Goal: Answer question/provide support: Share knowledge or assist other users

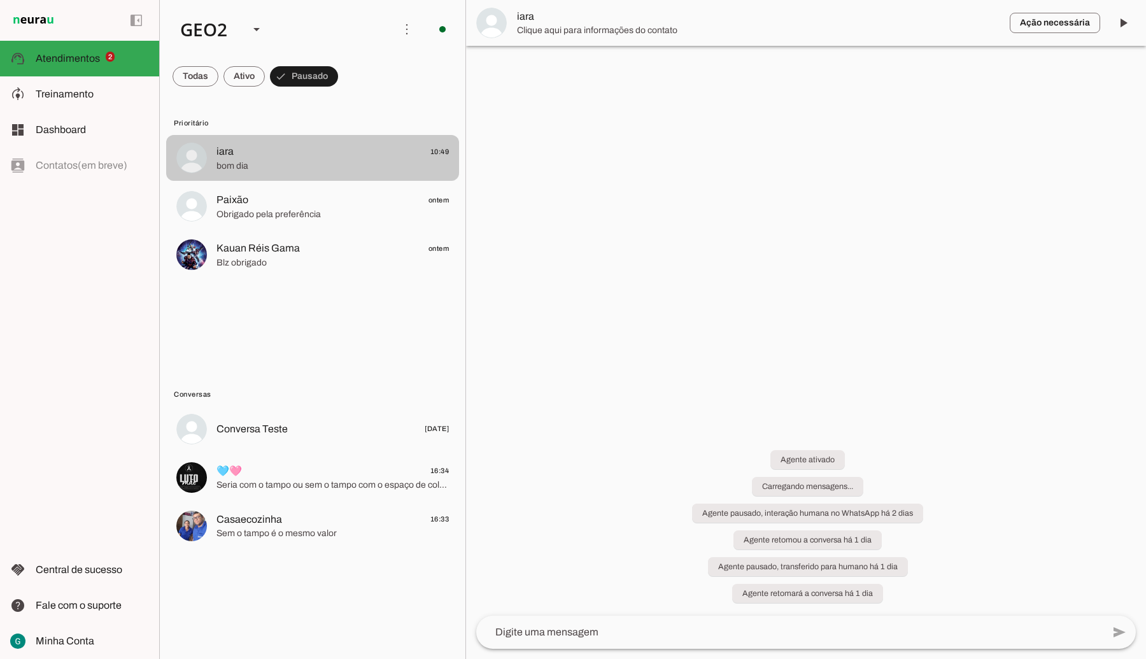
click at [327, 151] on span "iara 10:49" at bounding box center [333, 152] width 232 height 16
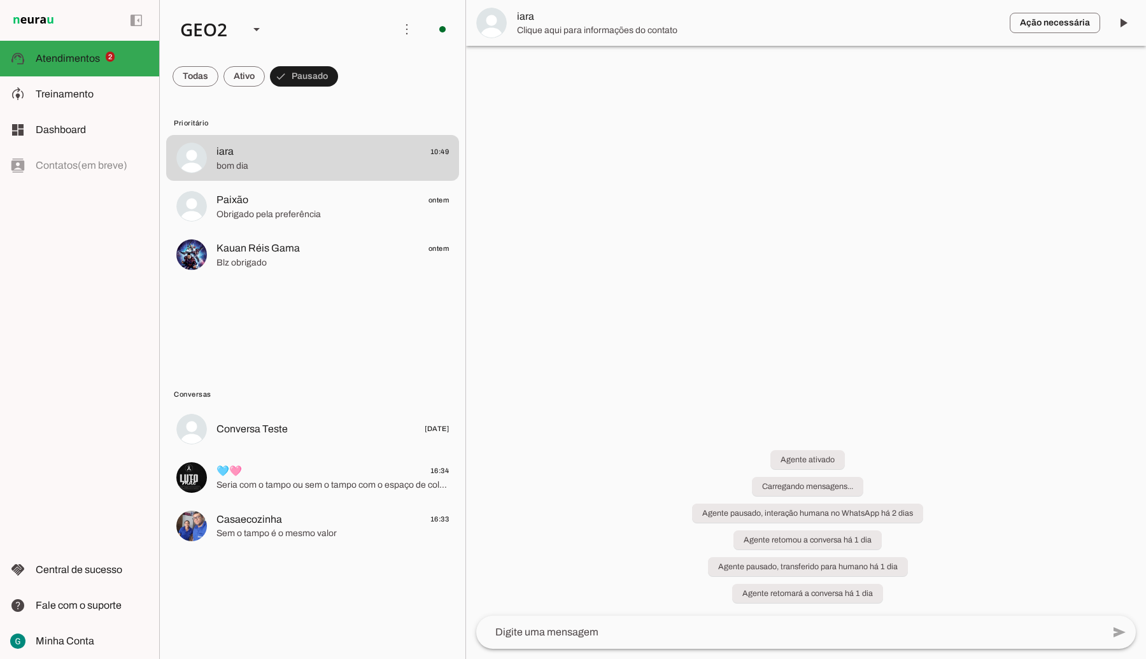
click at [599, 258] on div at bounding box center [806, 329] width 680 height 659
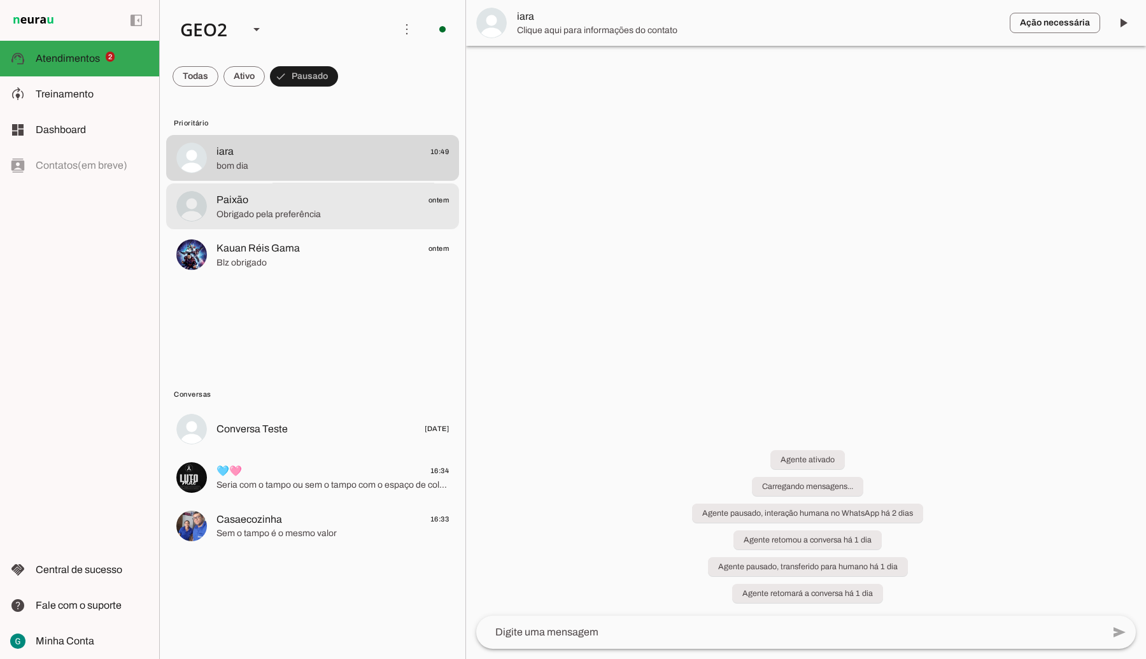
click at [332, 211] on span "Obrigado pela preferência" at bounding box center [333, 214] width 232 height 13
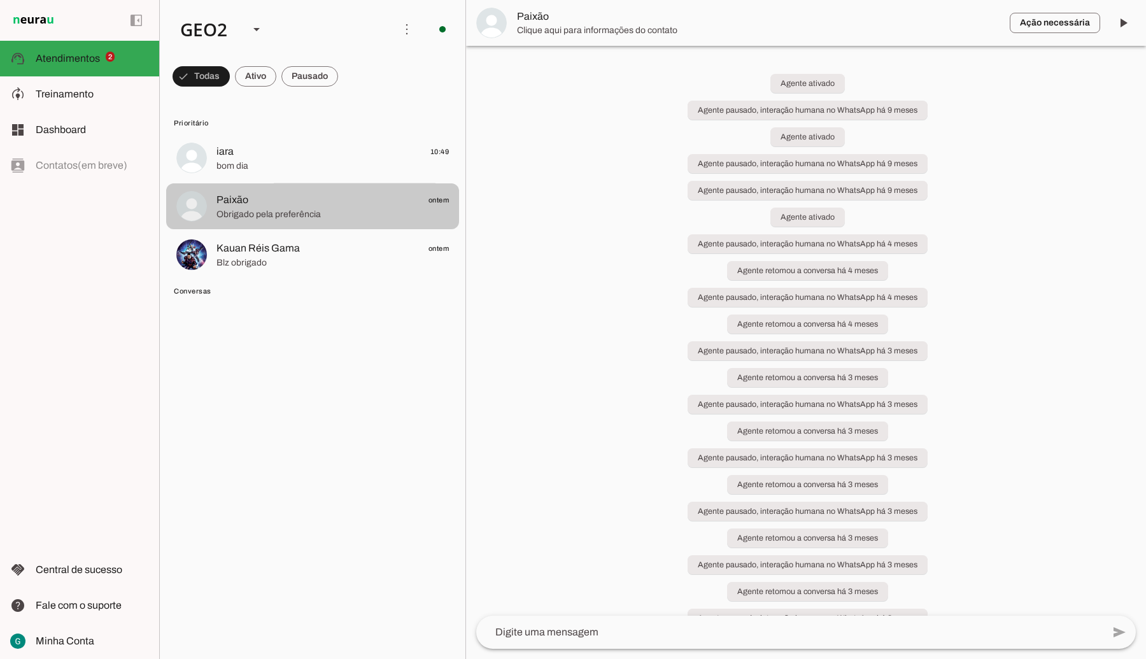
click at [332, 211] on span "Obrigado pela preferência" at bounding box center [333, 214] width 232 height 13
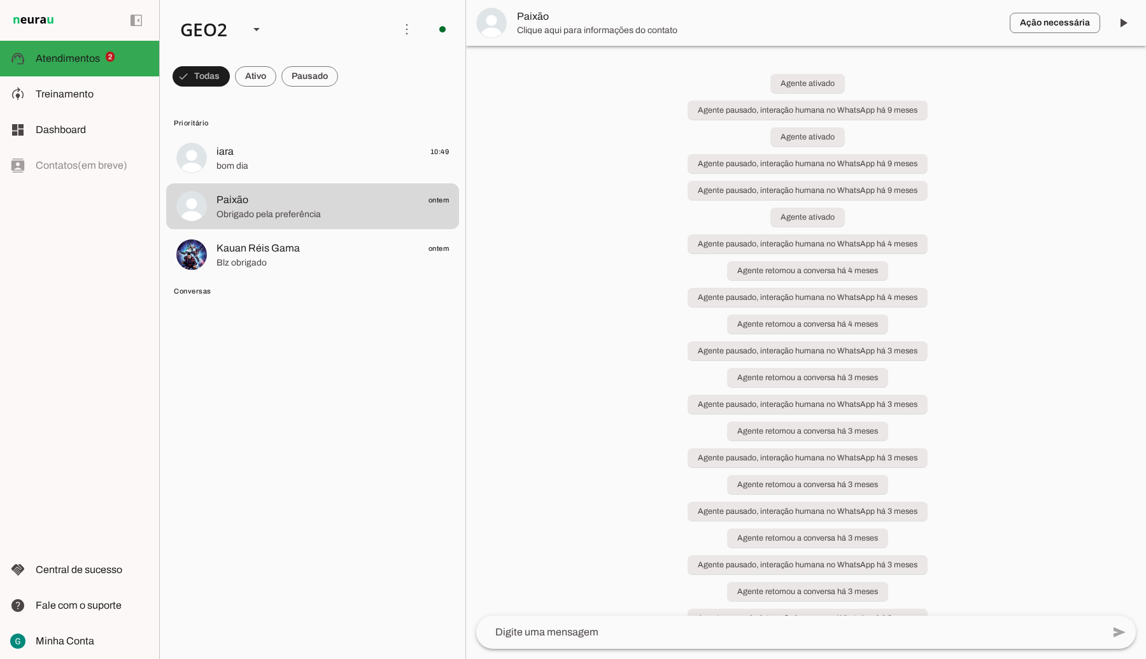
click at [580, 266] on div "Agente ativado Agente pausado, interação humana no WhatsApp há 9 meses Agente a…" at bounding box center [806, 331] width 680 height 570
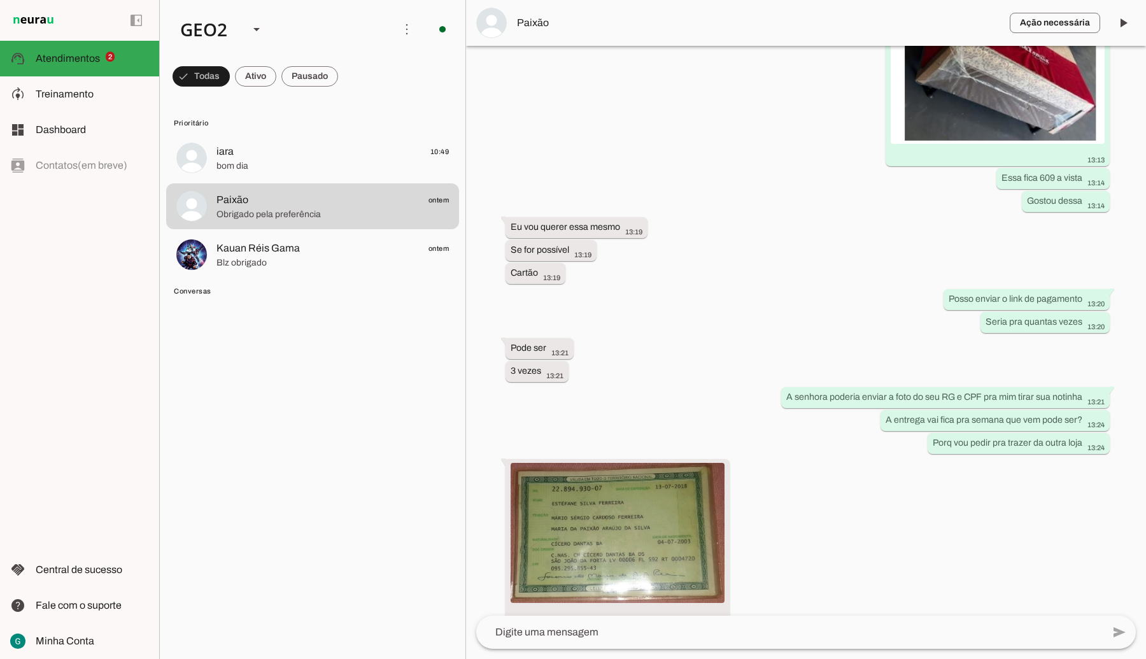
scroll to position [8683, 0]
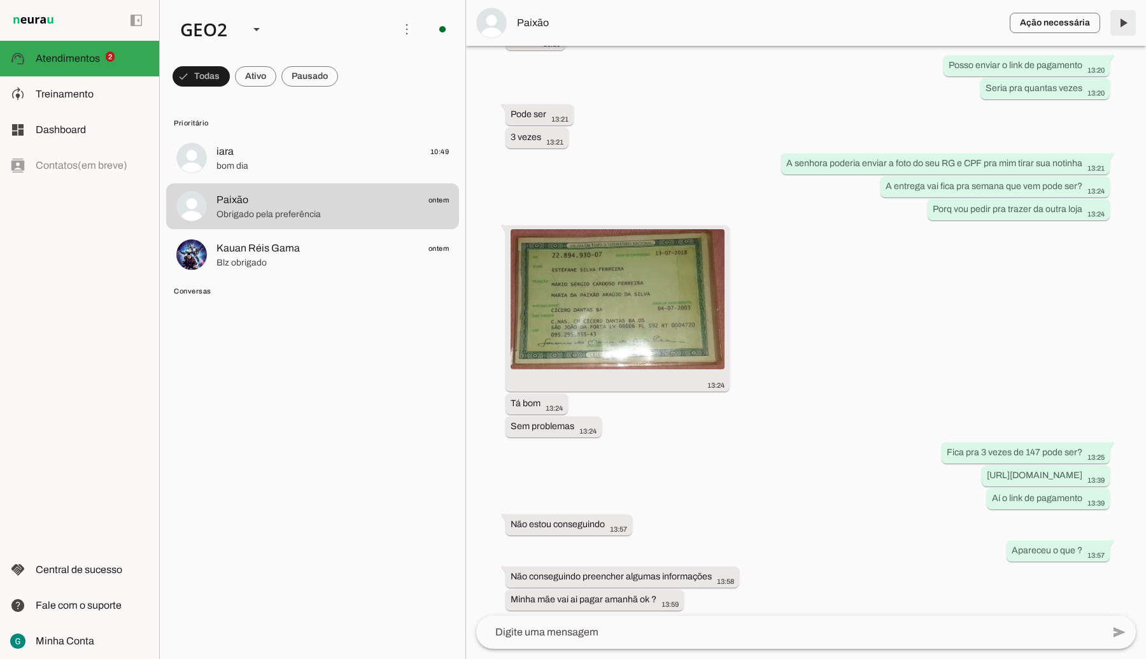
click at [1118, 22] on span at bounding box center [1123, 23] width 31 height 31
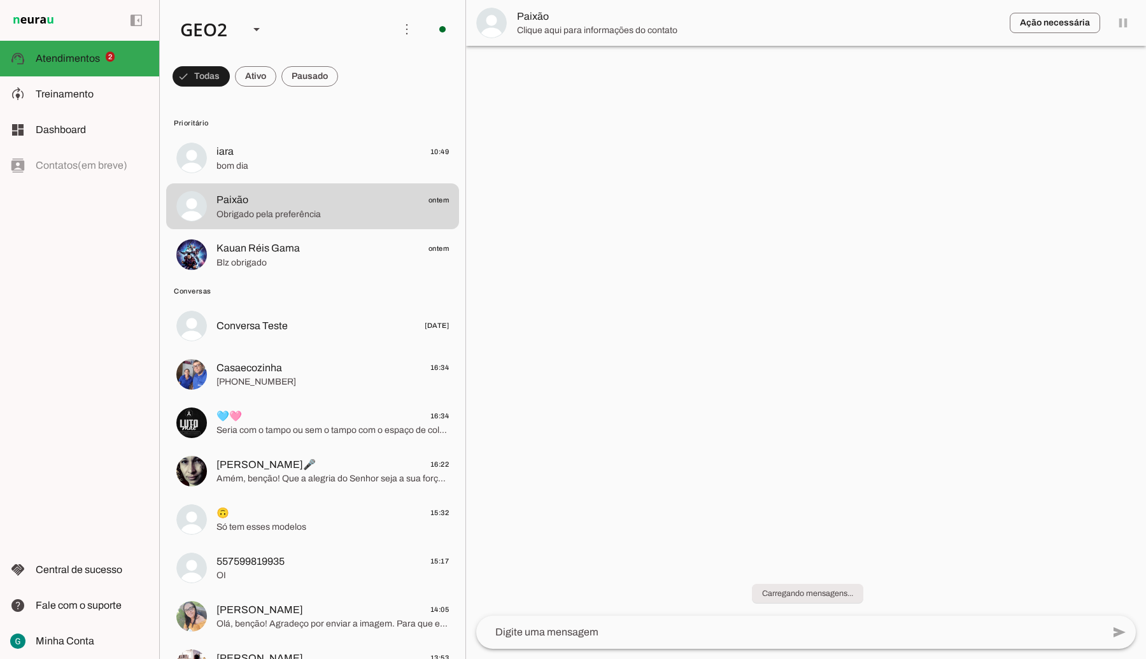
scroll to position [0, 0]
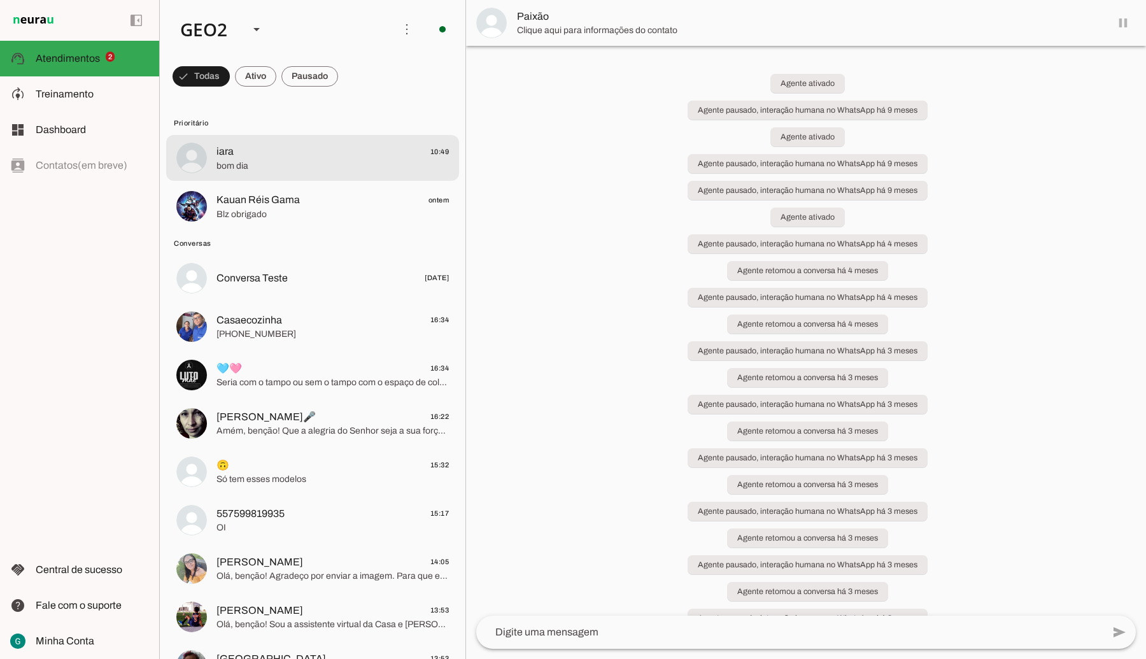
click at [328, 164] on span "bom dia" at bounding box center [333, 166] width 232 height 13
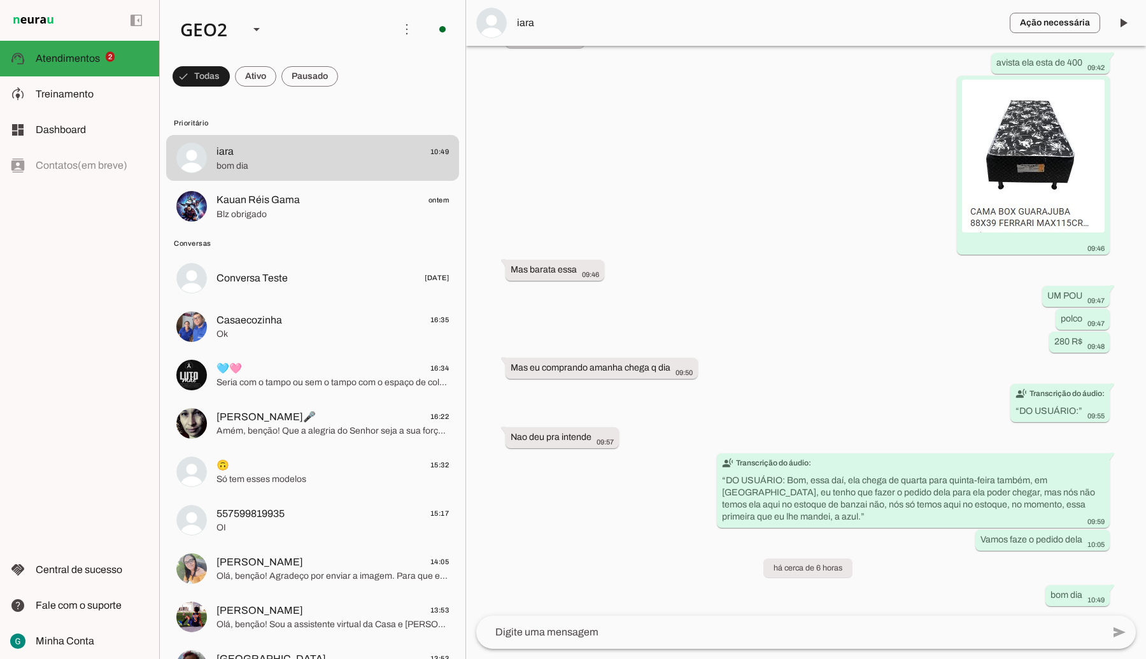
scroll to position [8862, 0]
click at [1119, 24] on span at bounding box center [1123, 23] width 31 height 31
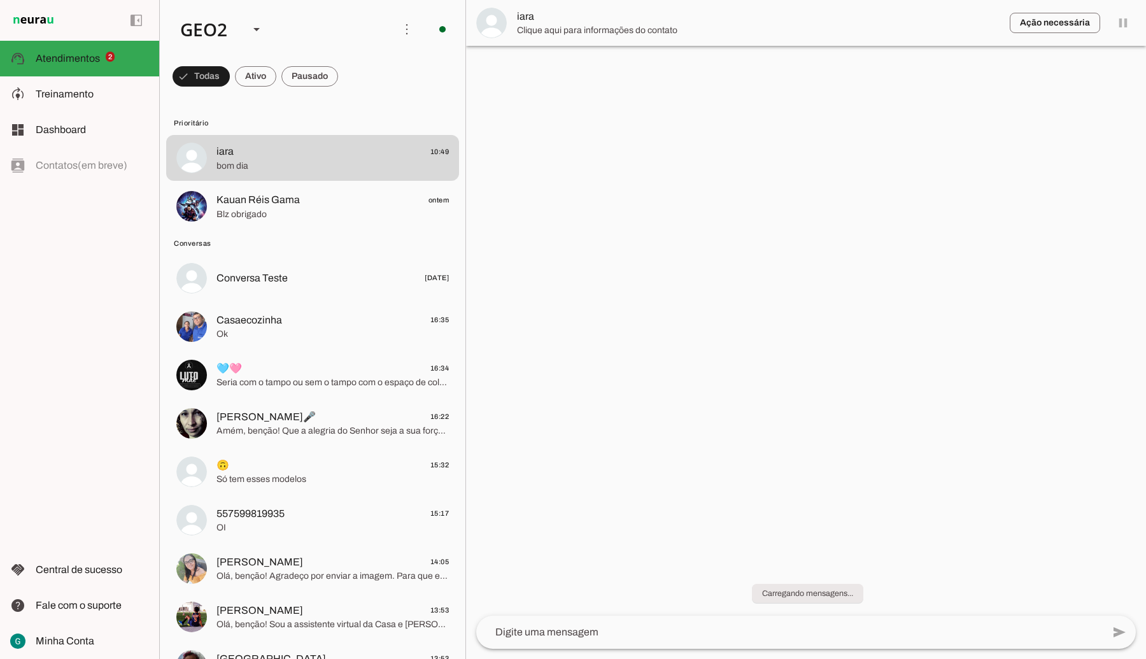
scroll to position [0, 0]
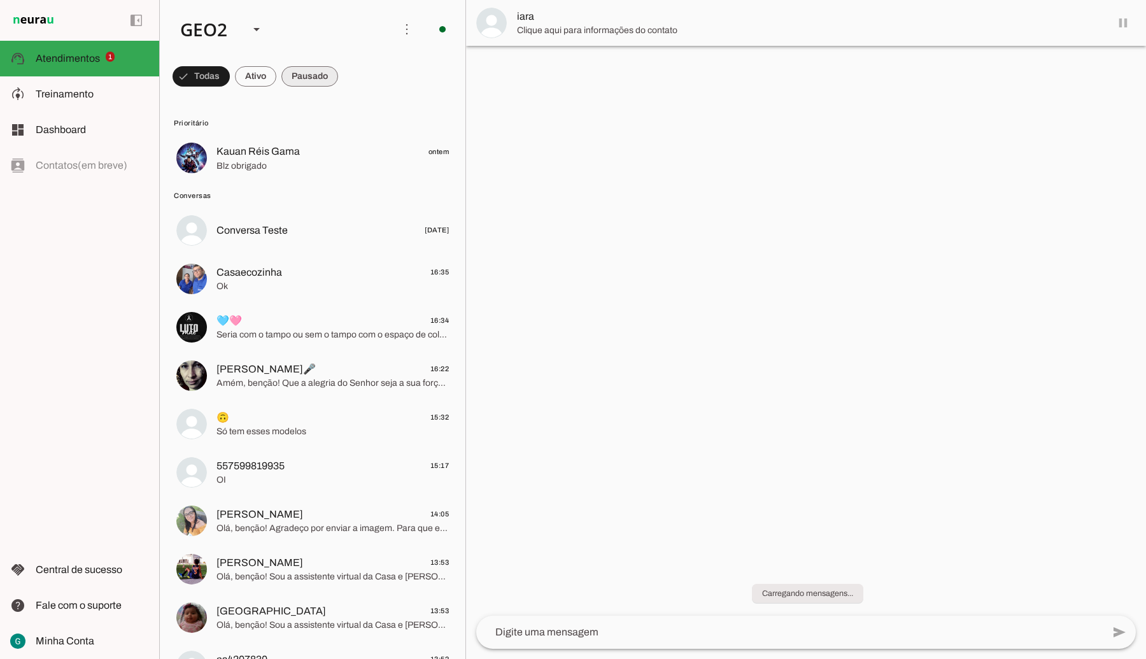
click at [308, 71] on span at bounding box center [309, 76] width 57 height 31
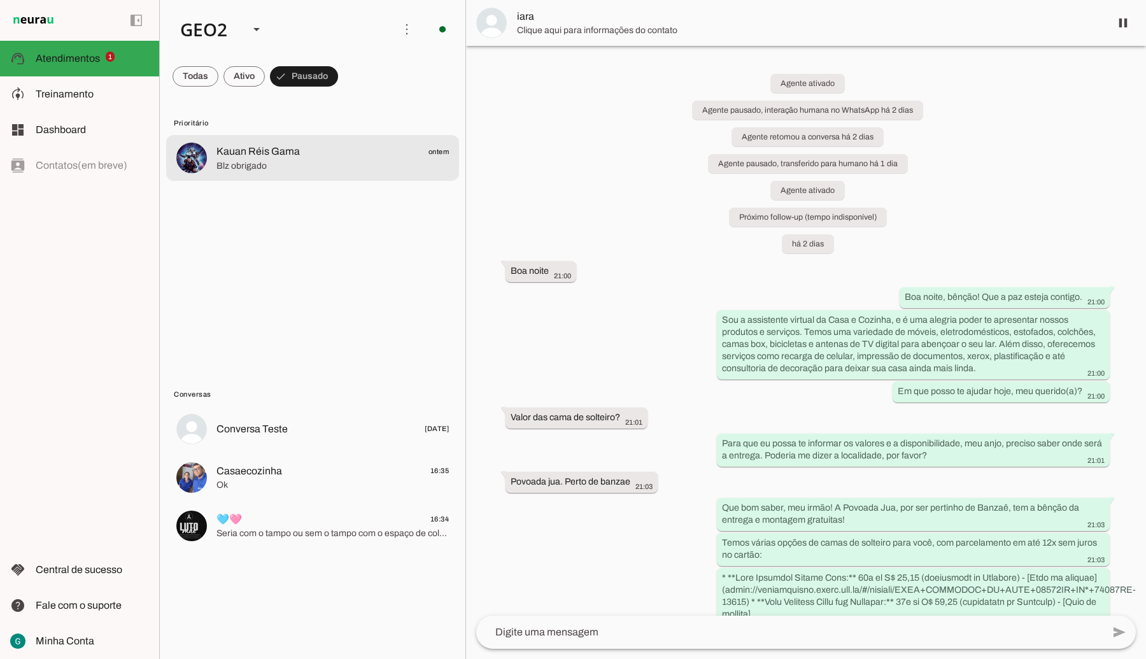
click at [287, 143] on div at bounding box center [333, 158] width 232 height 31
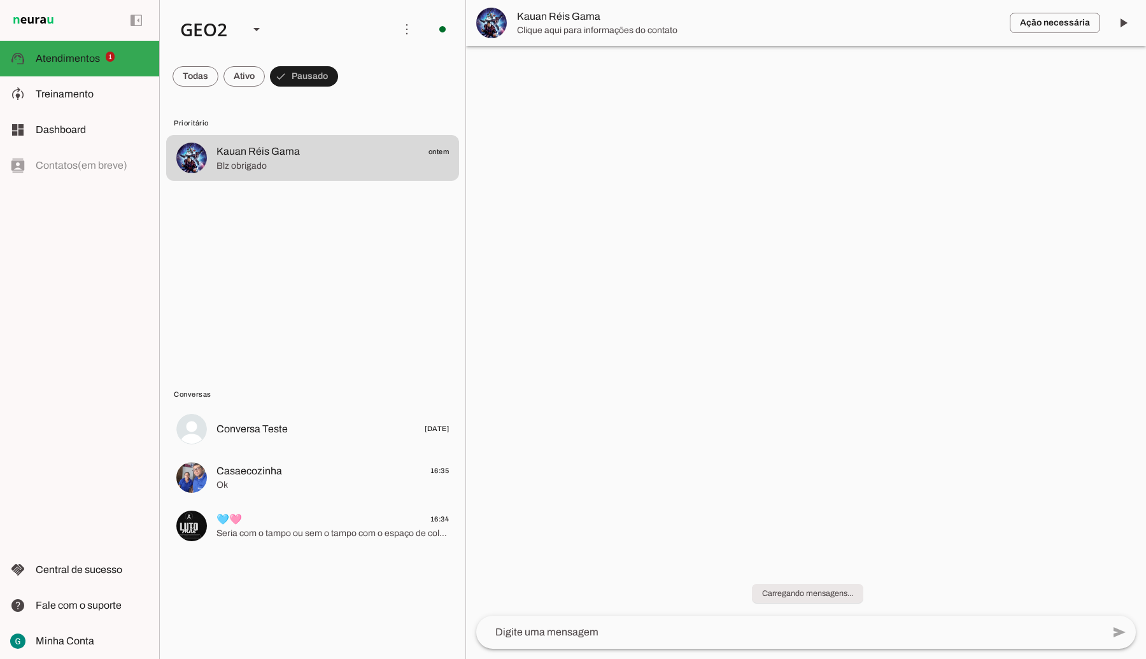
click at [672, 395] on div at bounding box center [806, 329] width 680 height 659
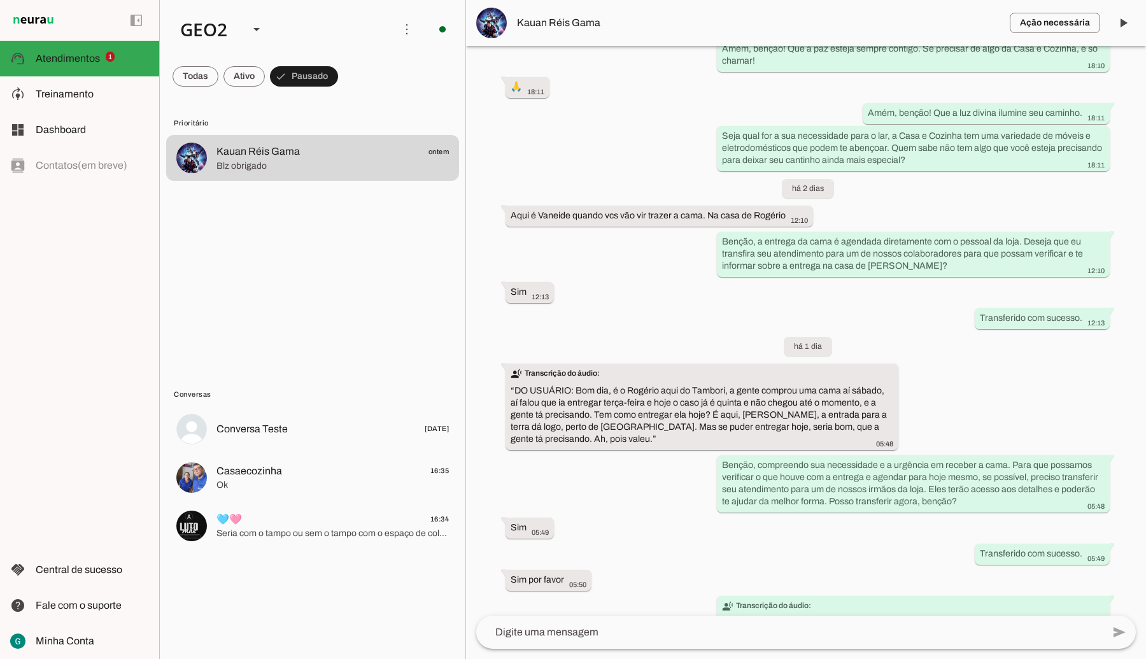
scroll to position [1021, 0]
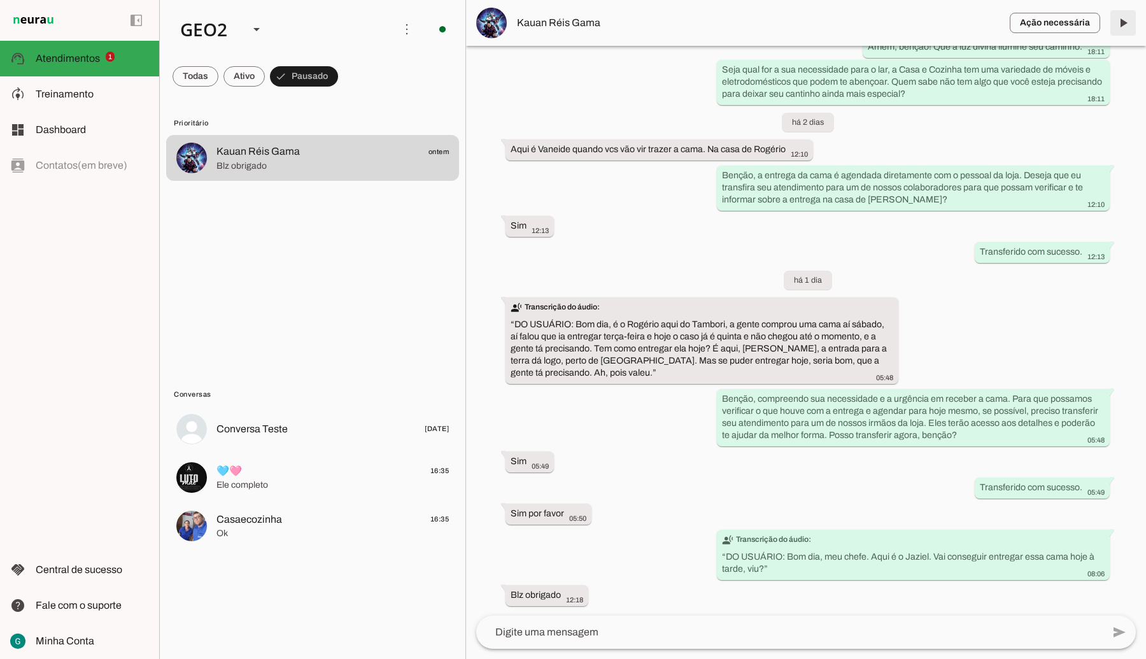
click at [1121, 24] on span at bounding box center [1123, 23] width 31 height 31
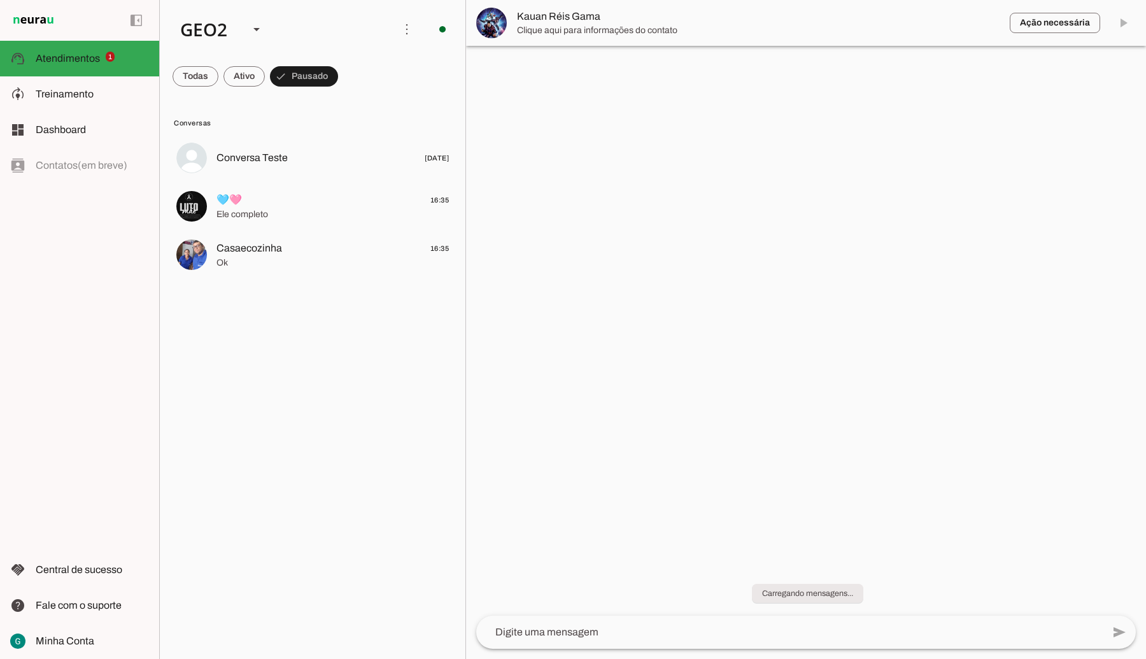
scroll to position [0, 0]
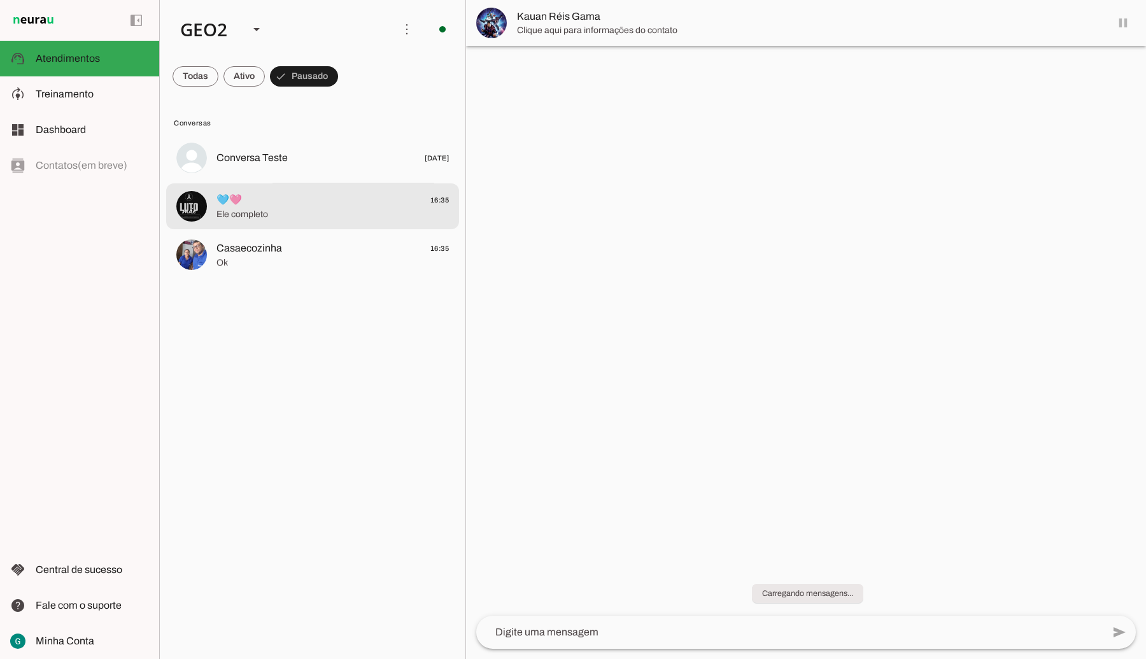
click at [319, 211] on span "Ele completo" at bounding box center [333, 214] width 232 height 13
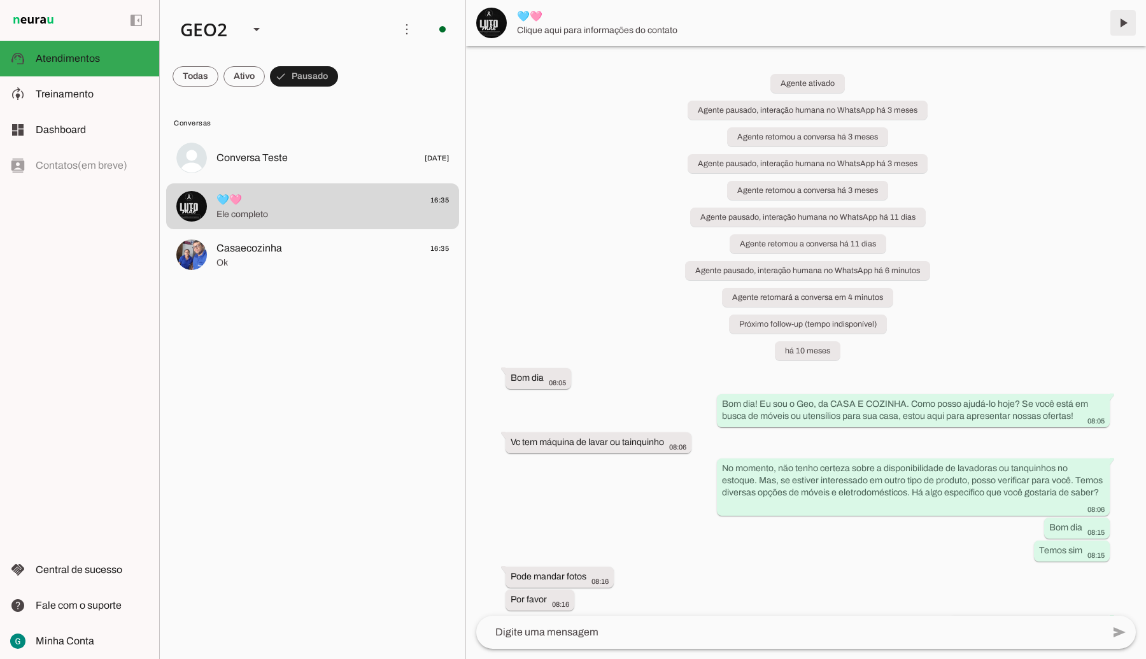
click at [1121, 20] on span at bounding box center [1123, 23] width 31 height 31
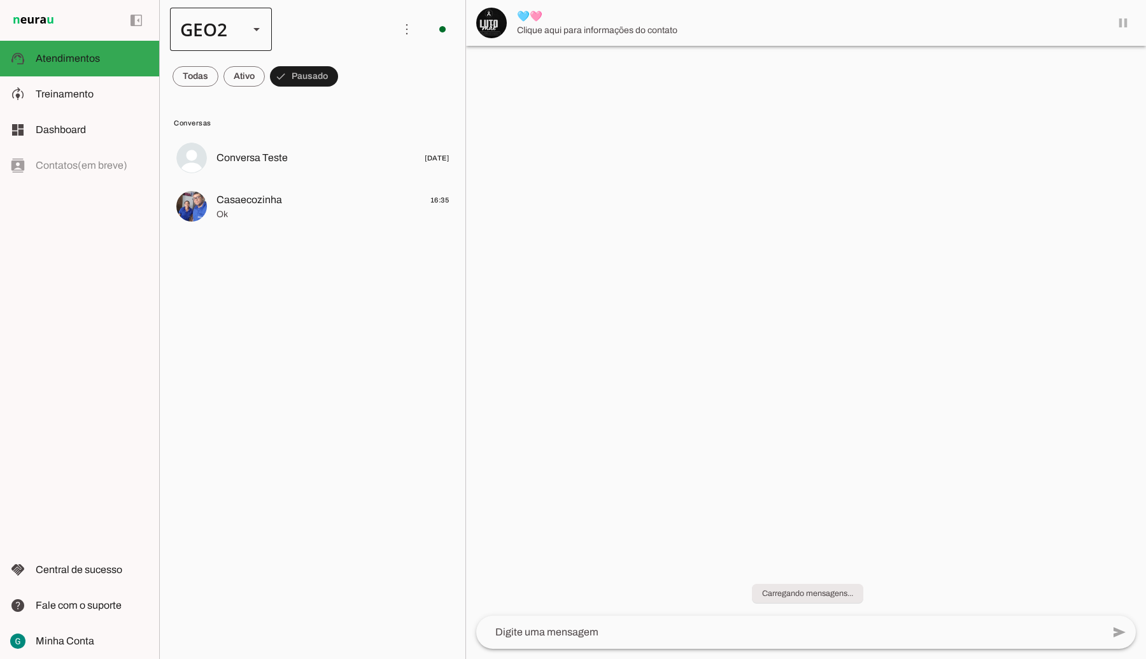
click at [240, 23] on div "GEO2" at bounding box center [221, 29] width 102 height 43
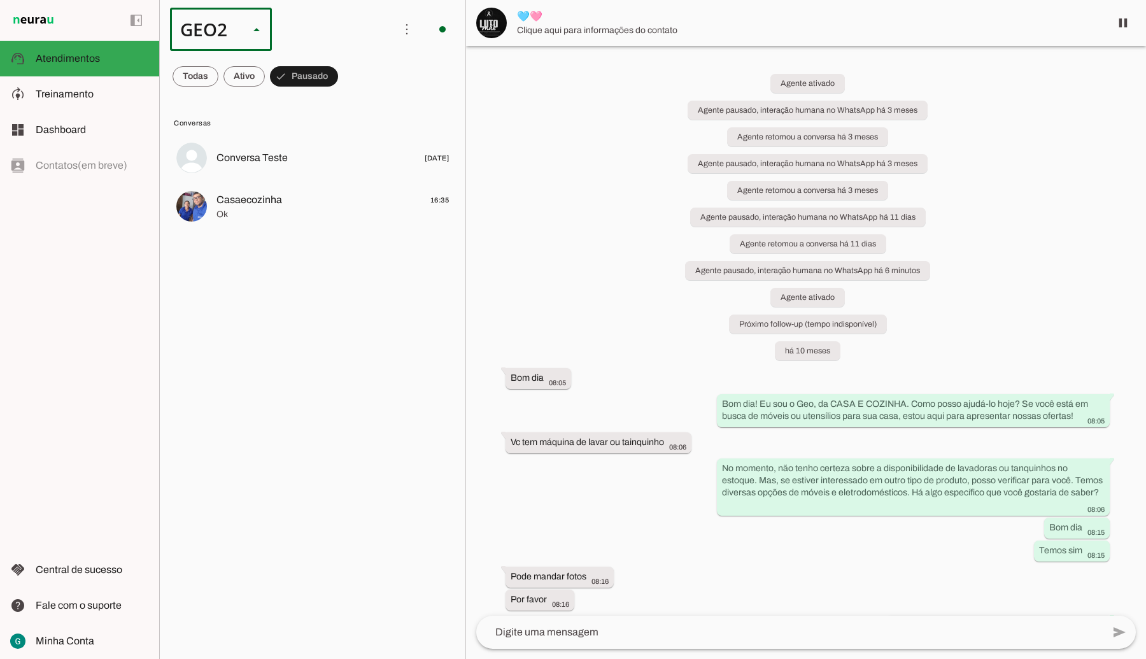
click at [340, 64] on md-item "GEO1" at bounding box center [391, 82] width 102 height 36
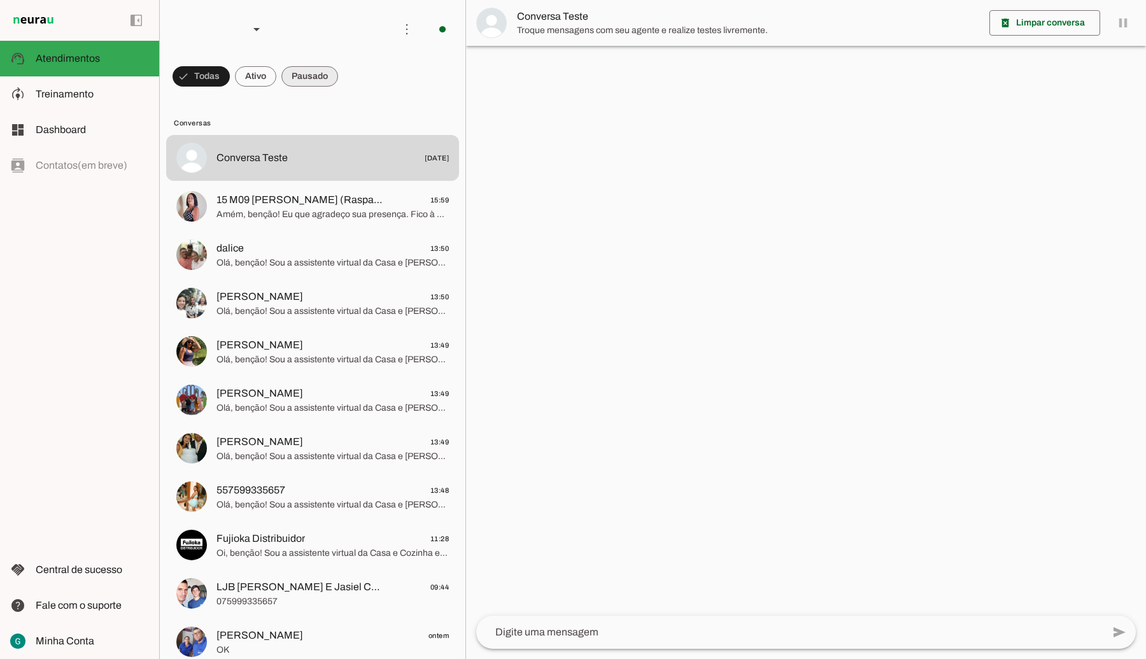
click at [304, 75] on span at bounding box center [309, 76] width 57 height 31
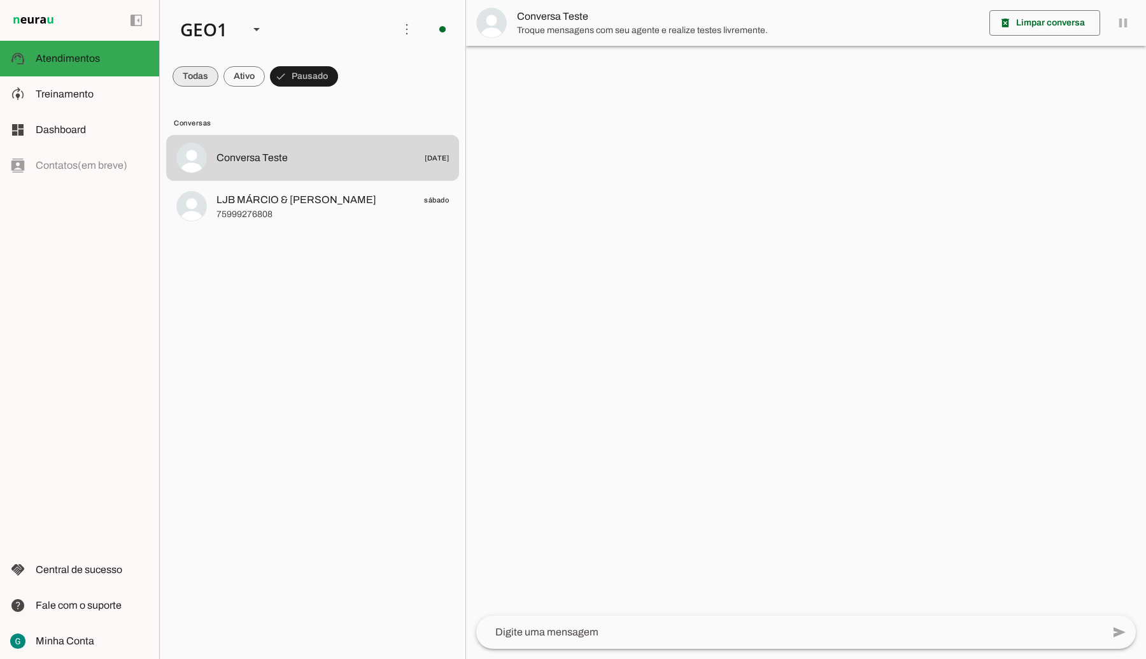
click at [204, 73] on span at bounding box center [196, 76] width 46 height 31
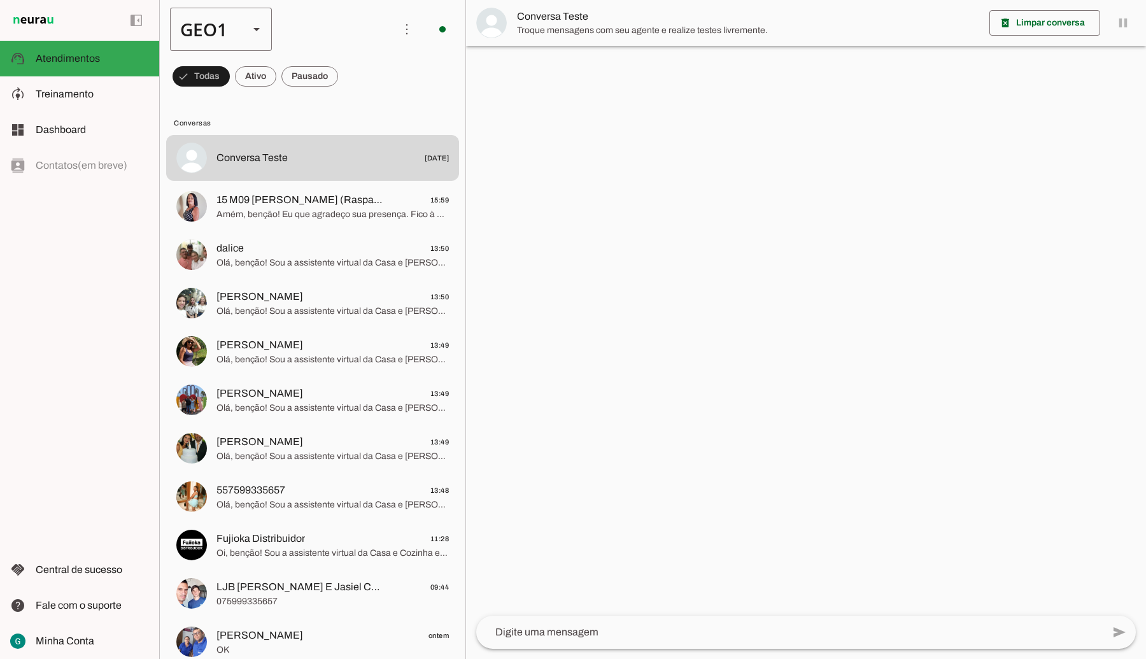
click at [252, 23] on slot at bounding box center [256, 29] width 15 height 15
click at [340, 99] on md-item "GEO2" at bounding box center [391, 117] width 102 height 36
